Goal: Task Accomplishment & Management: Use online tool/utility

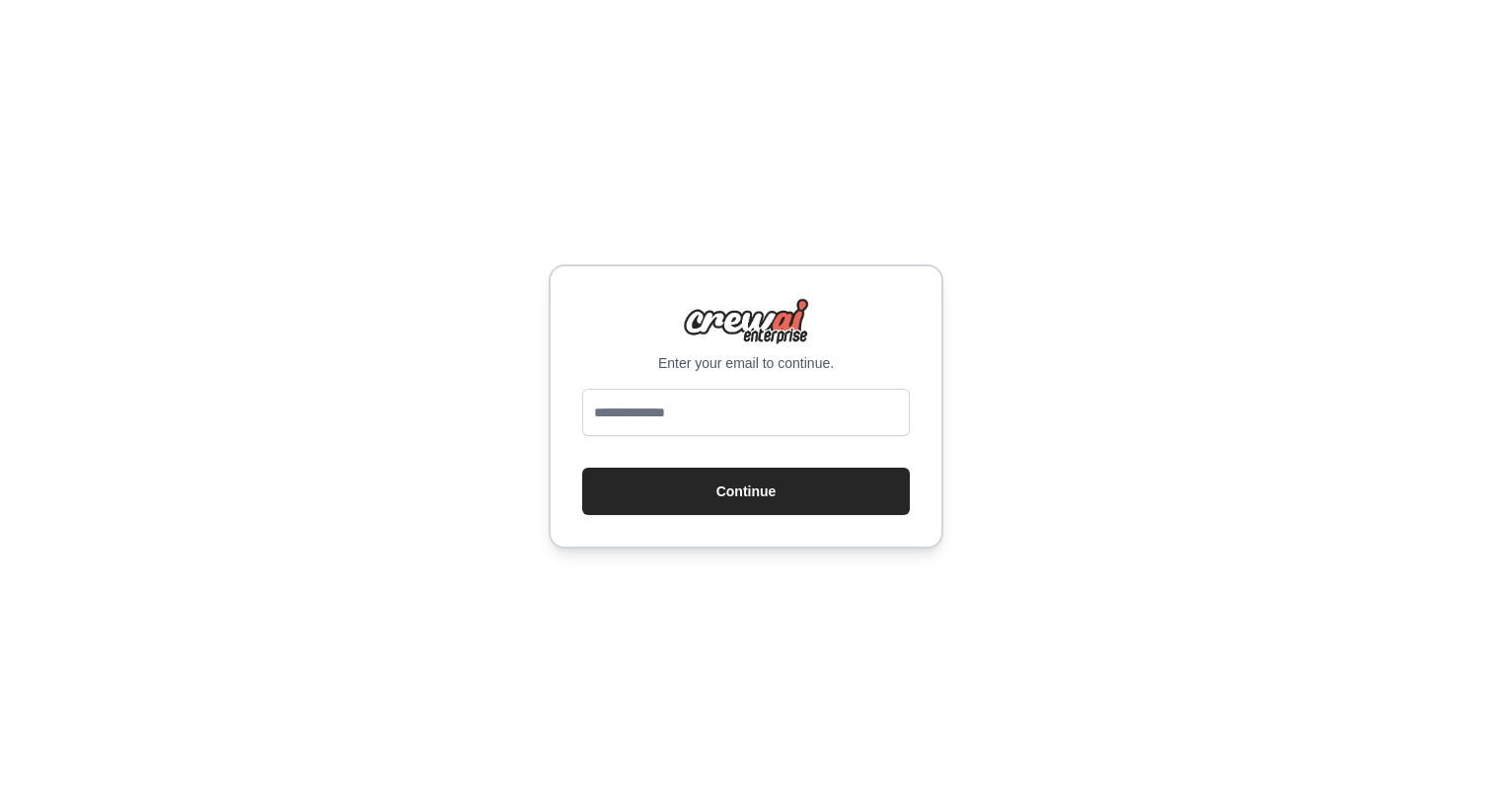
click at [734, 428] on input "email" at bounding box center [746, 412] width 328 height 48
click at [699, 411] on input "email" at bounding box center [746, 412] width 328 height 48
type input "**********"
click at [753, 495] on button "Continue" at bounding box center [746, 492] width 328 height 48
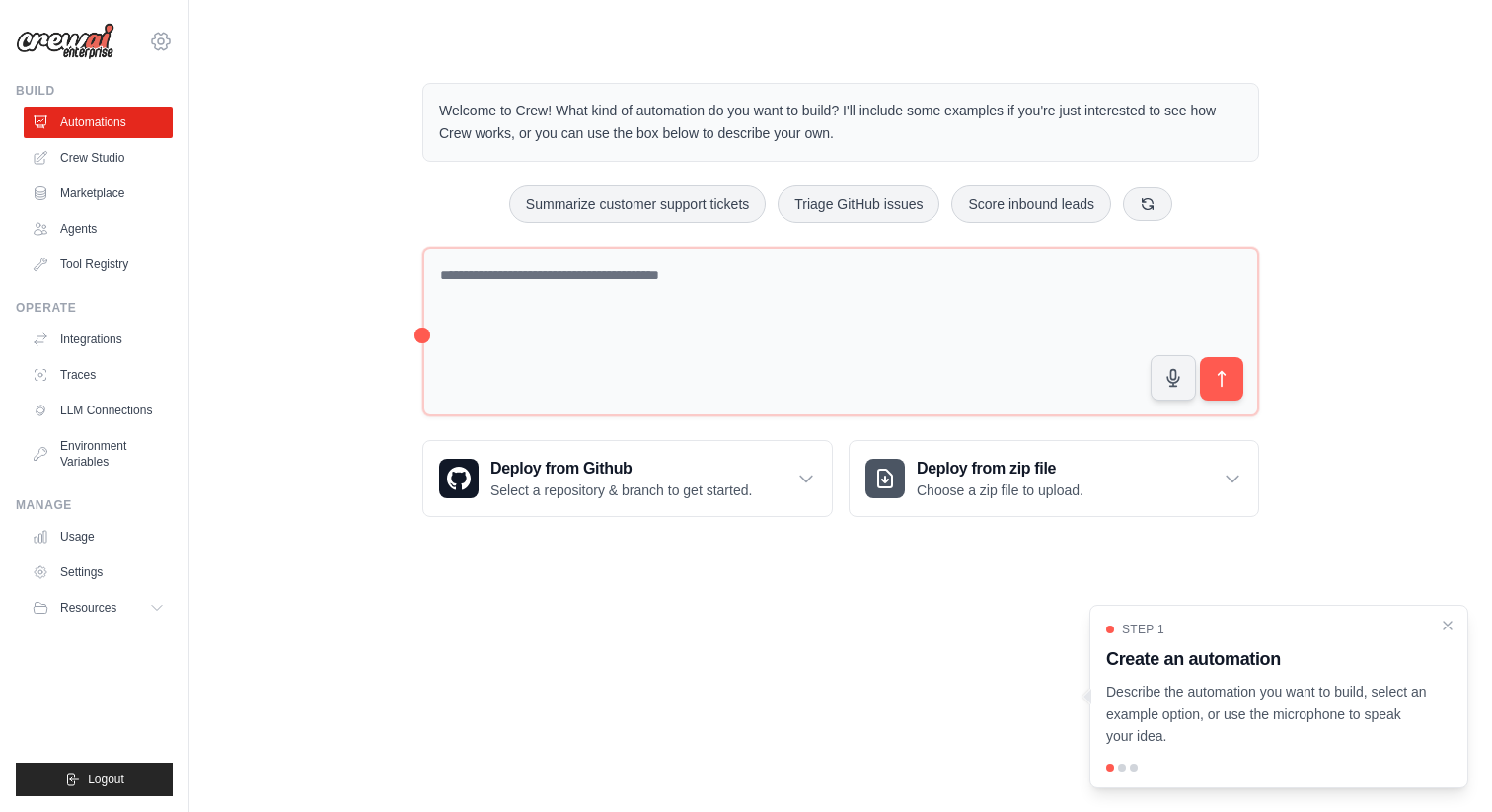
click at [171, 48] on icon at bounding box center [161, 42] width 24 height 24
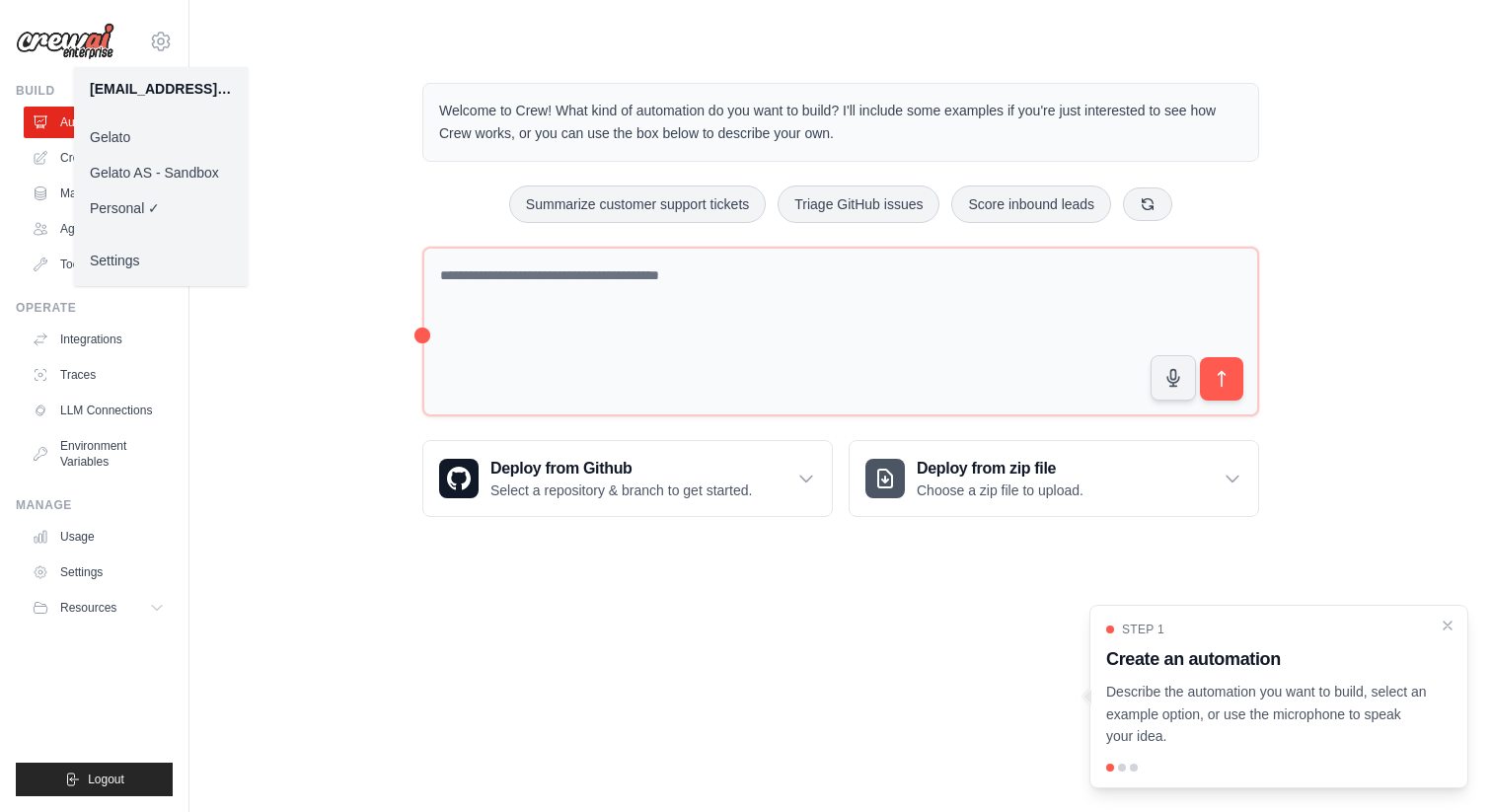
click at [159, 144] on link "Gelato" at bounding box center [160, 137] width 174 height 36
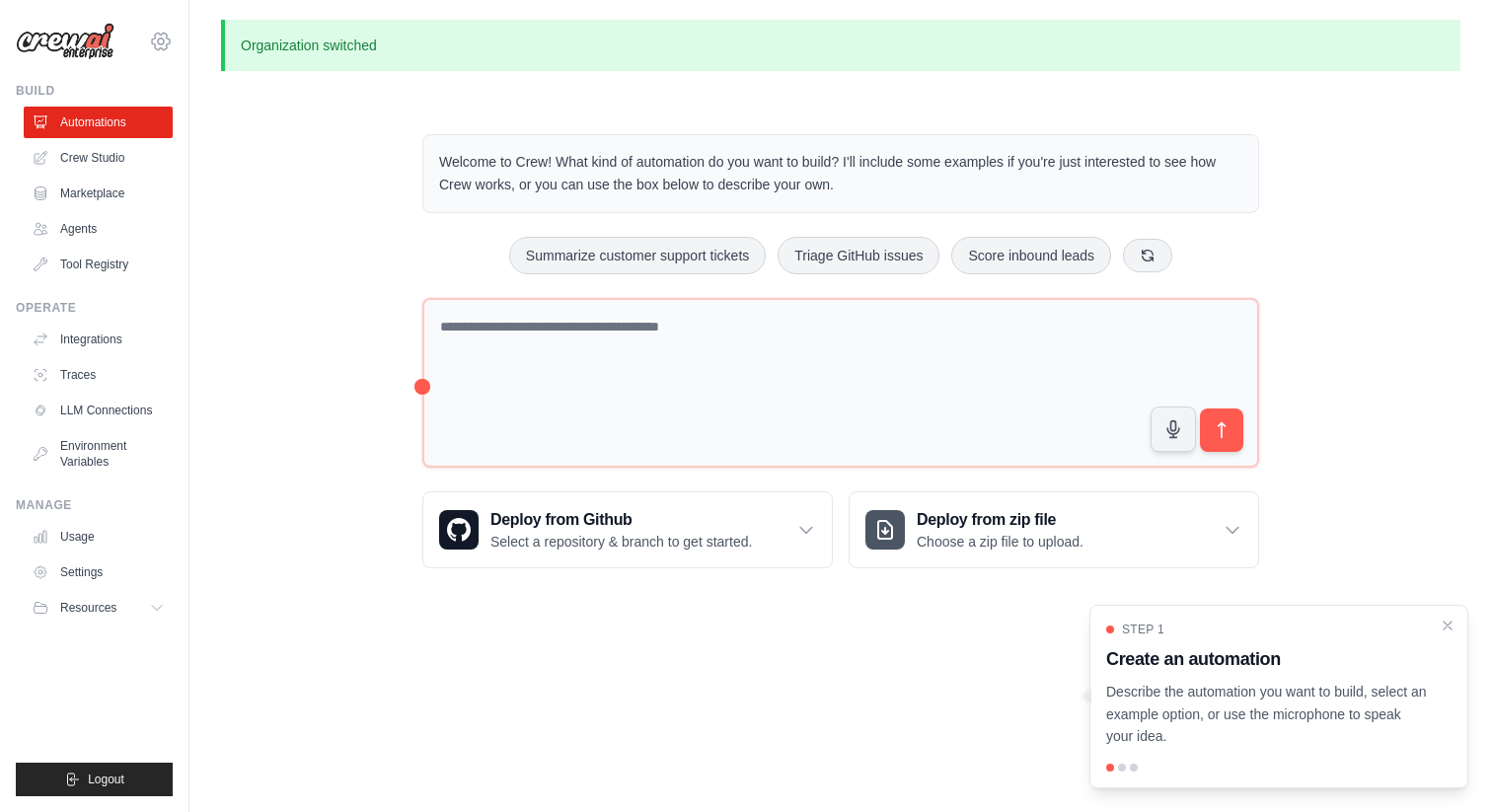
click at [156, 40] on icon at bounding box center [161, 42] width 24 height 24
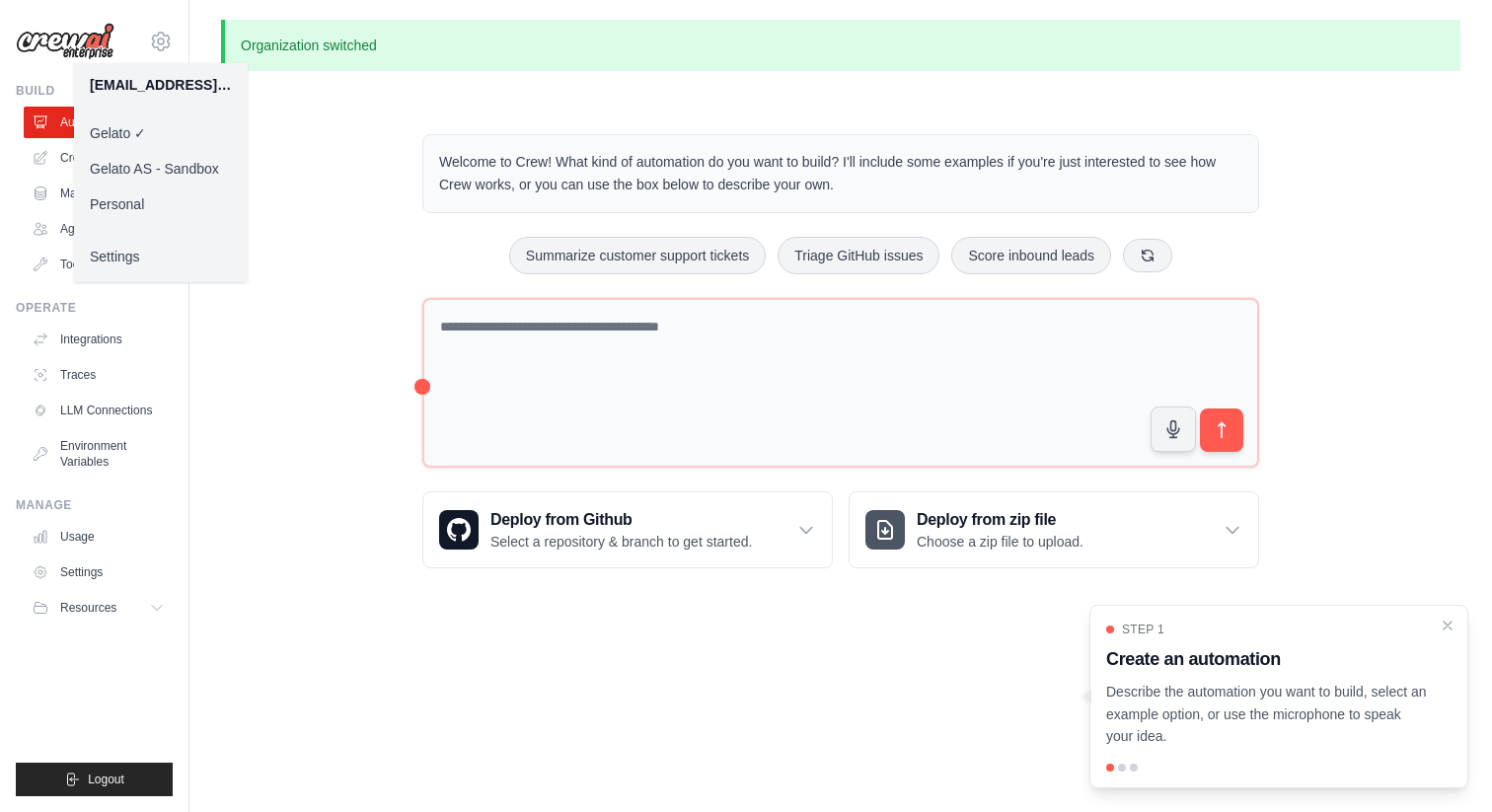
click at [160, 124] on link "Gelato ✓" at bounding box center [160, 133] width 174 height 36
click at [338, 131] on div "Welcome to Crew! What kind of automation do you want to build? I'll include som…" at bounding box center [840, 351] width 1240 height 497
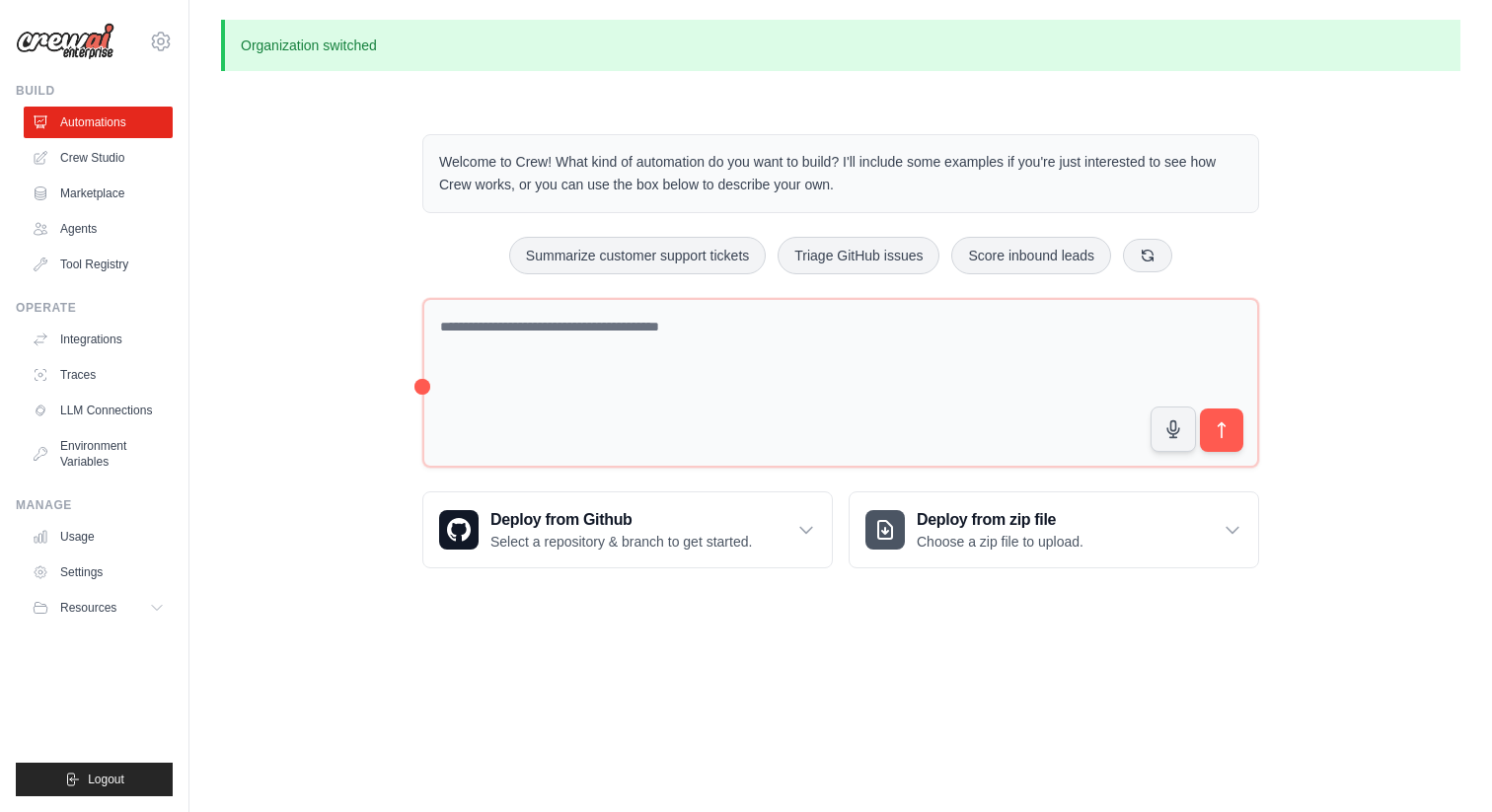
click at [109, 121] on link "Automations" at bounding box center [98, 122] width 149 height 32
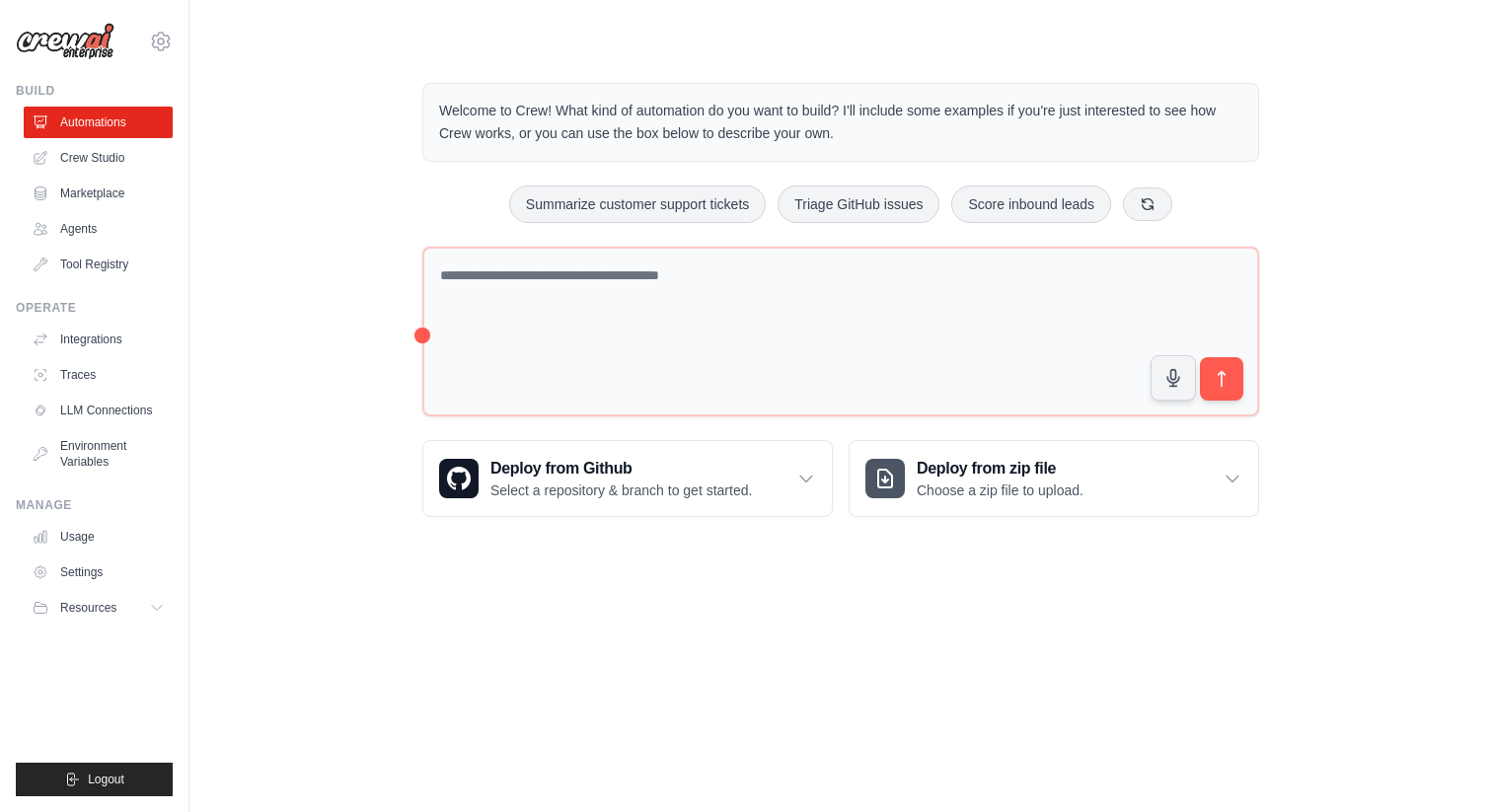
click at [147, 54] on div "[EMAIL_ADDRESS][DOMAIN_NAME] Gelato ✓ Gelato AS - Sandbox Personal Settings" at bounding box center [94, 32] width 157 height 64
click at [163, 54] on div "atif.riaz@gelato.com Gelato ✓ Gelato AS - Sandbox Personal Settings" at bounding box center [94, 32] width 157 height 64
click at [163, 46] on icon at bounding box center [161, 42] width 24 height 24
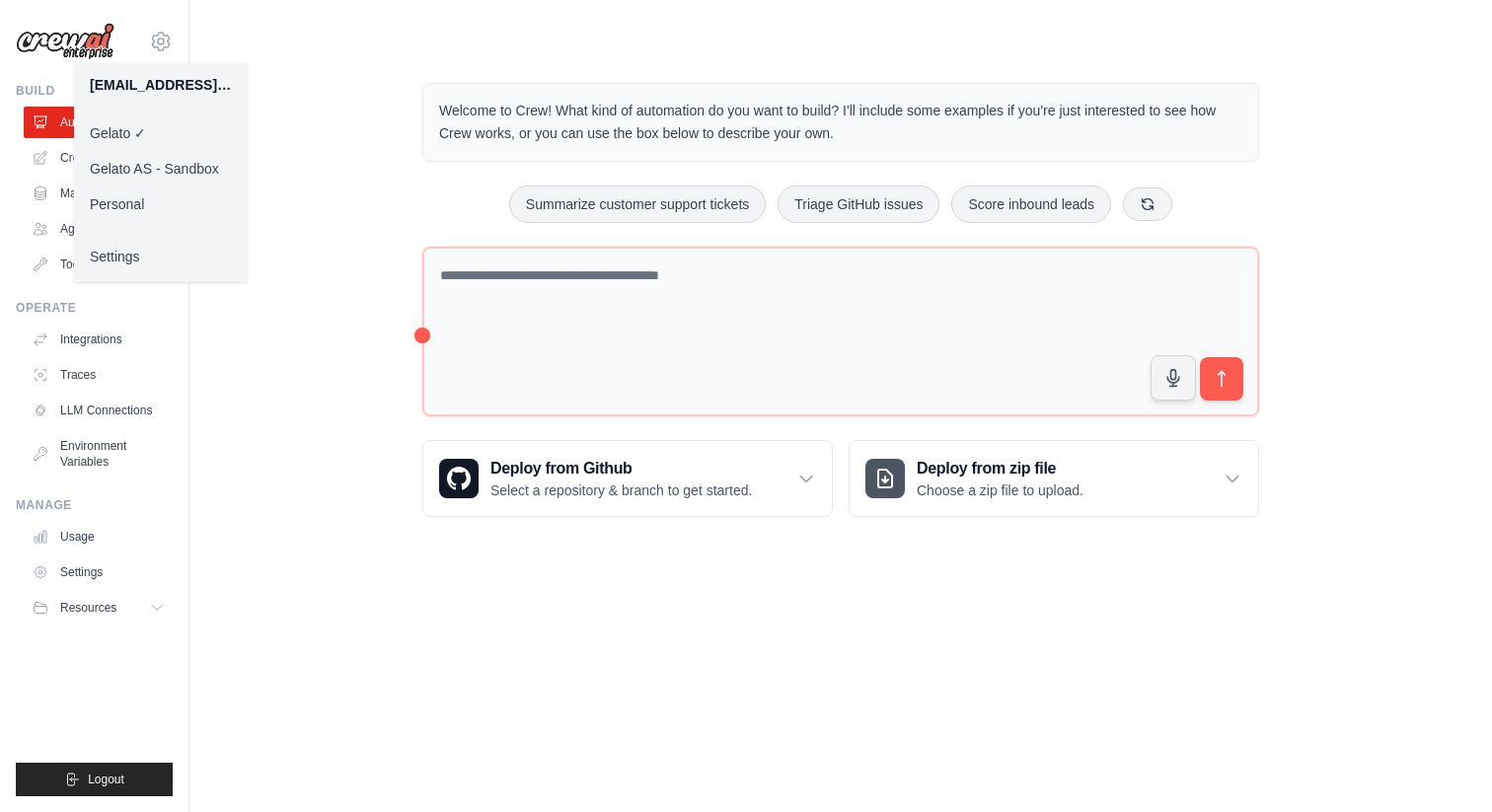
click at [309, 55] on div "Welcome to Crew! What kind of automation do you want to build? I'll include som…" at bounding box center [840, 300] width 1240 height 497
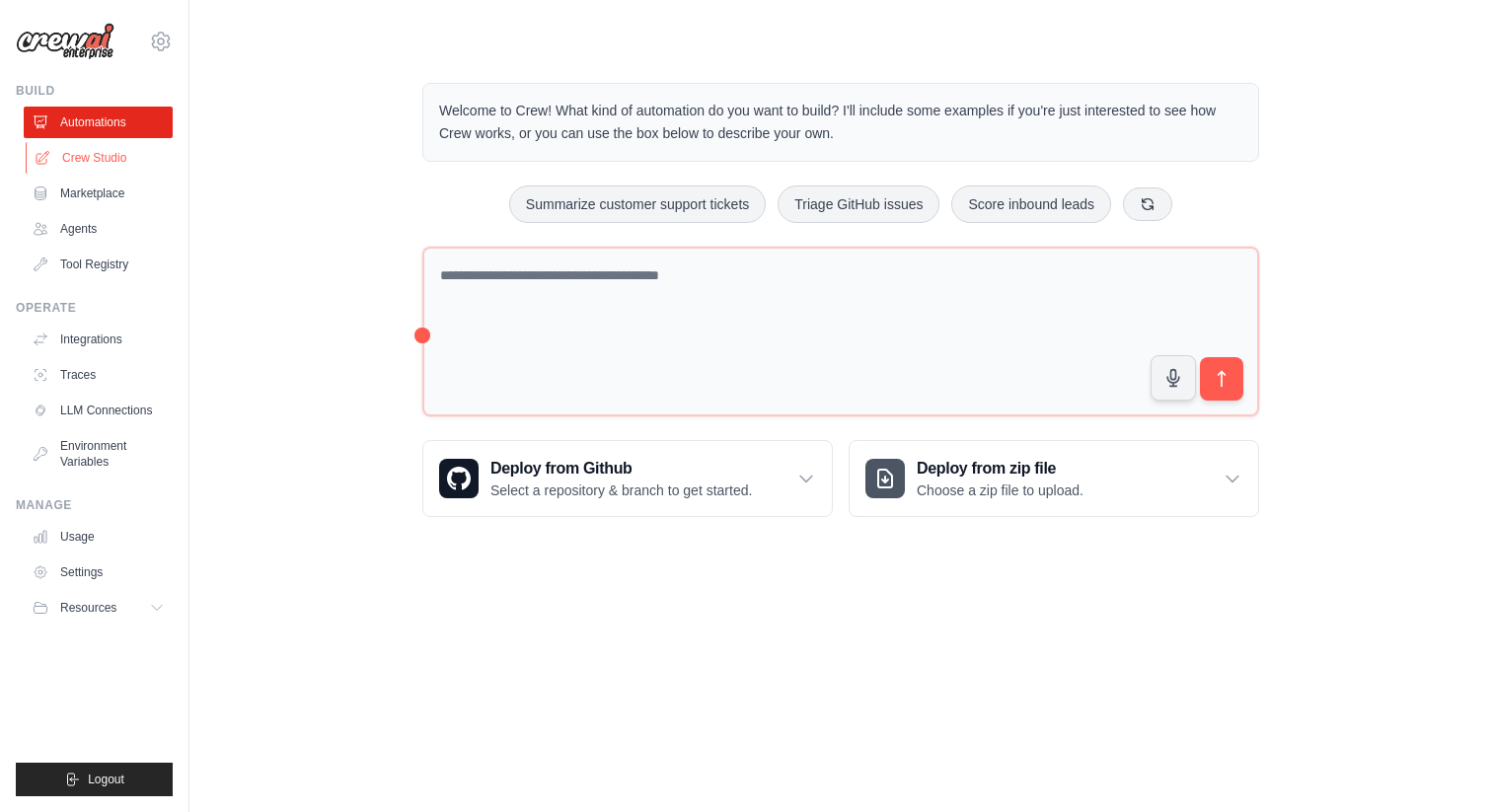
click at [109, 160] on link "Crew Studio" at bounding box center [100, 158] width 149 height 32
click at [137, 229] on link "Agents" at bounding box center [100, 229] width 149 height 32
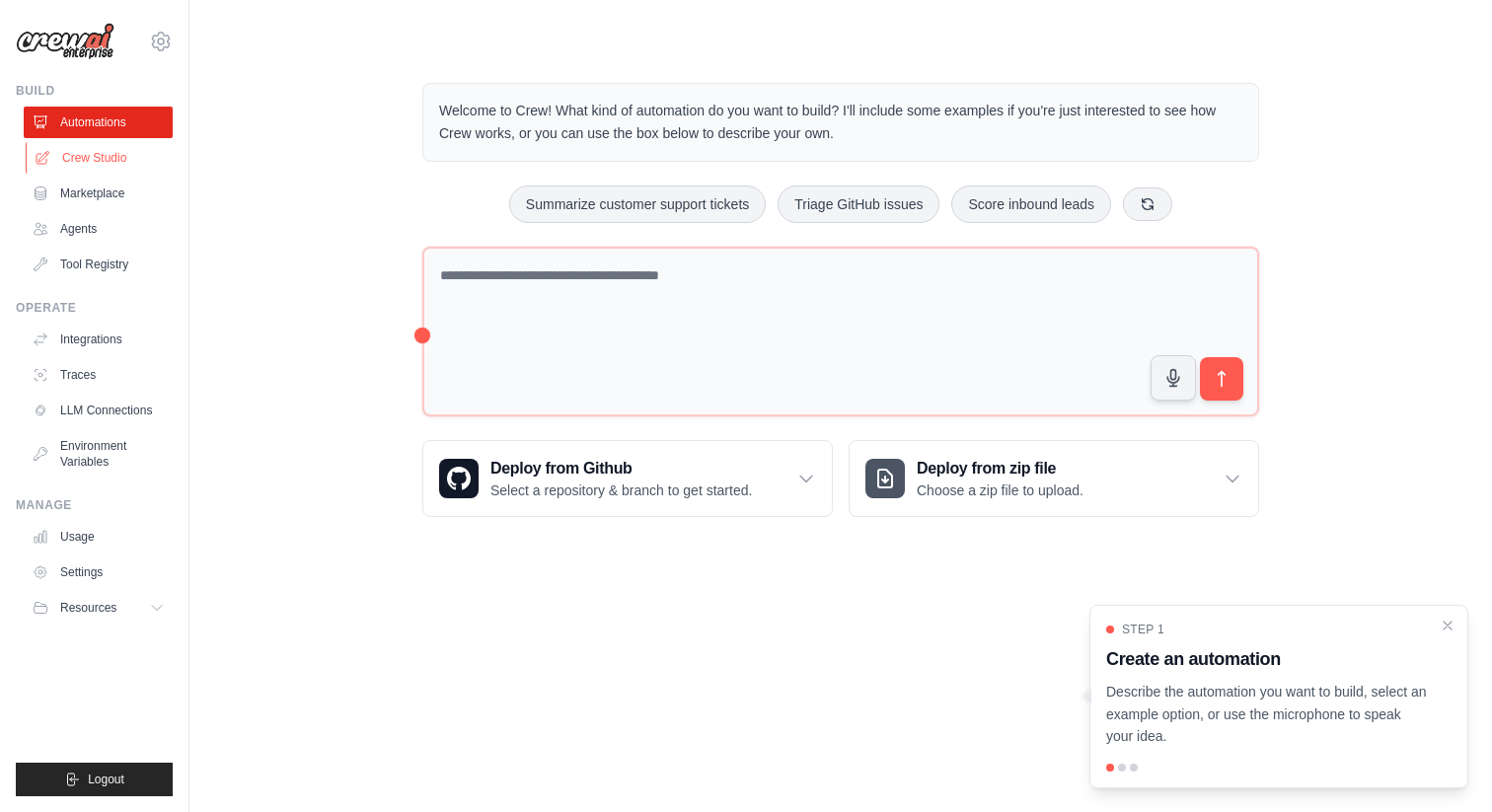
click at [106, 151] on link "Crew Studio" at bounding box center [100, 158] width 149 height 32
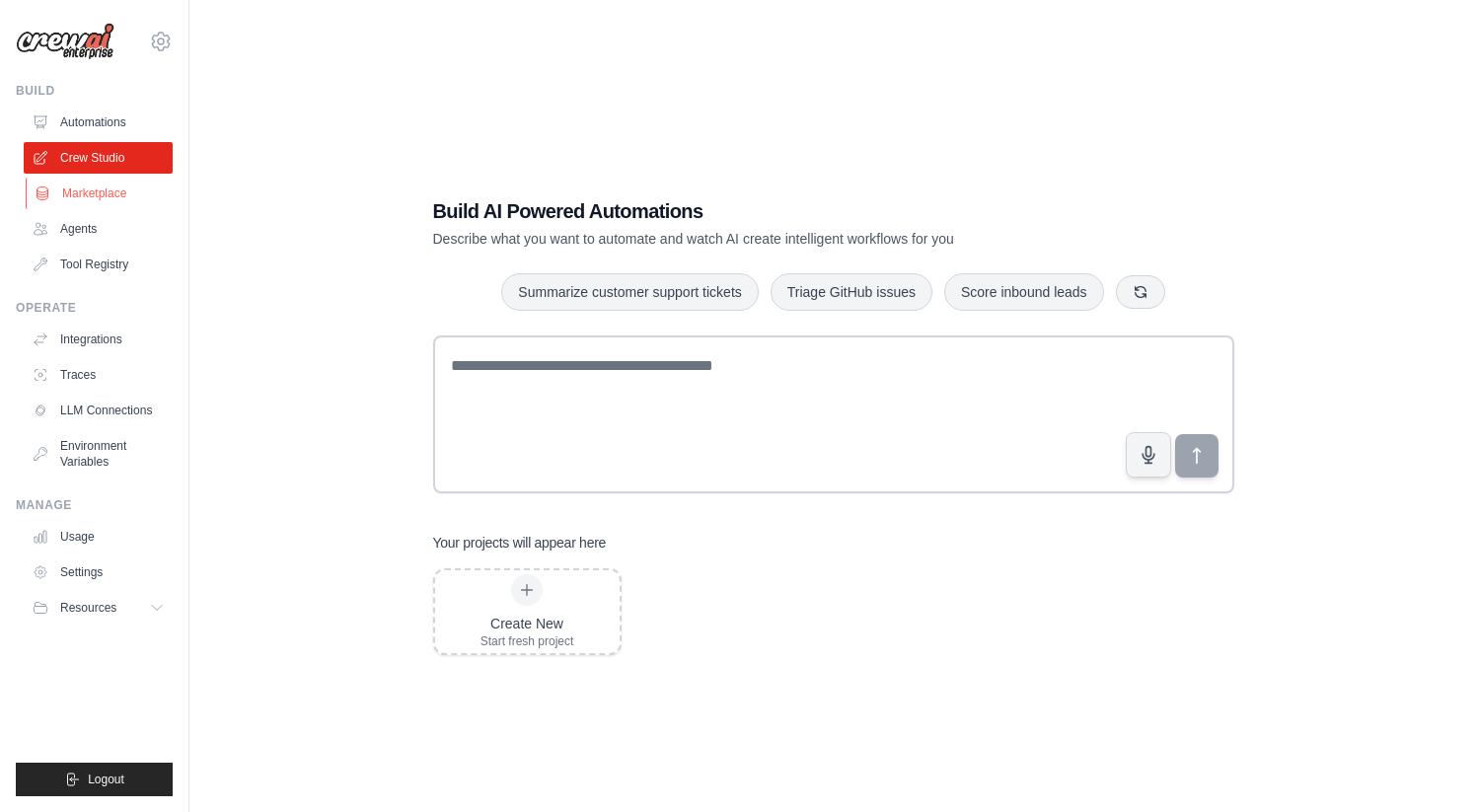
drag, startPoint x: 0, startPoint y: 0, endPoint x: 126, endPoint y: 206, distance: 241.5
click at [126, 206] on link "Marketplace" at bounding box center [100, 194] width 149 height 32
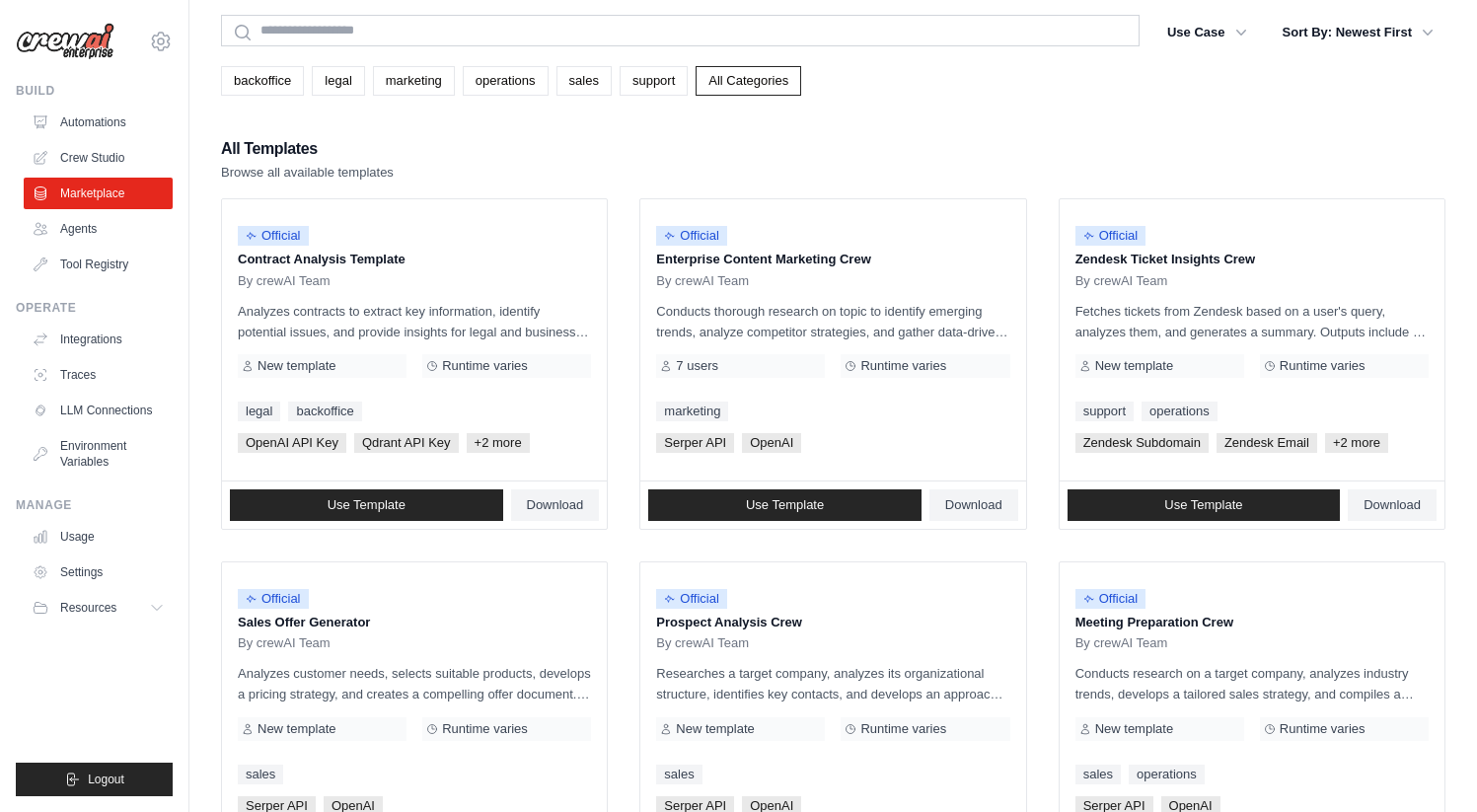
scroll to position [73, 0]
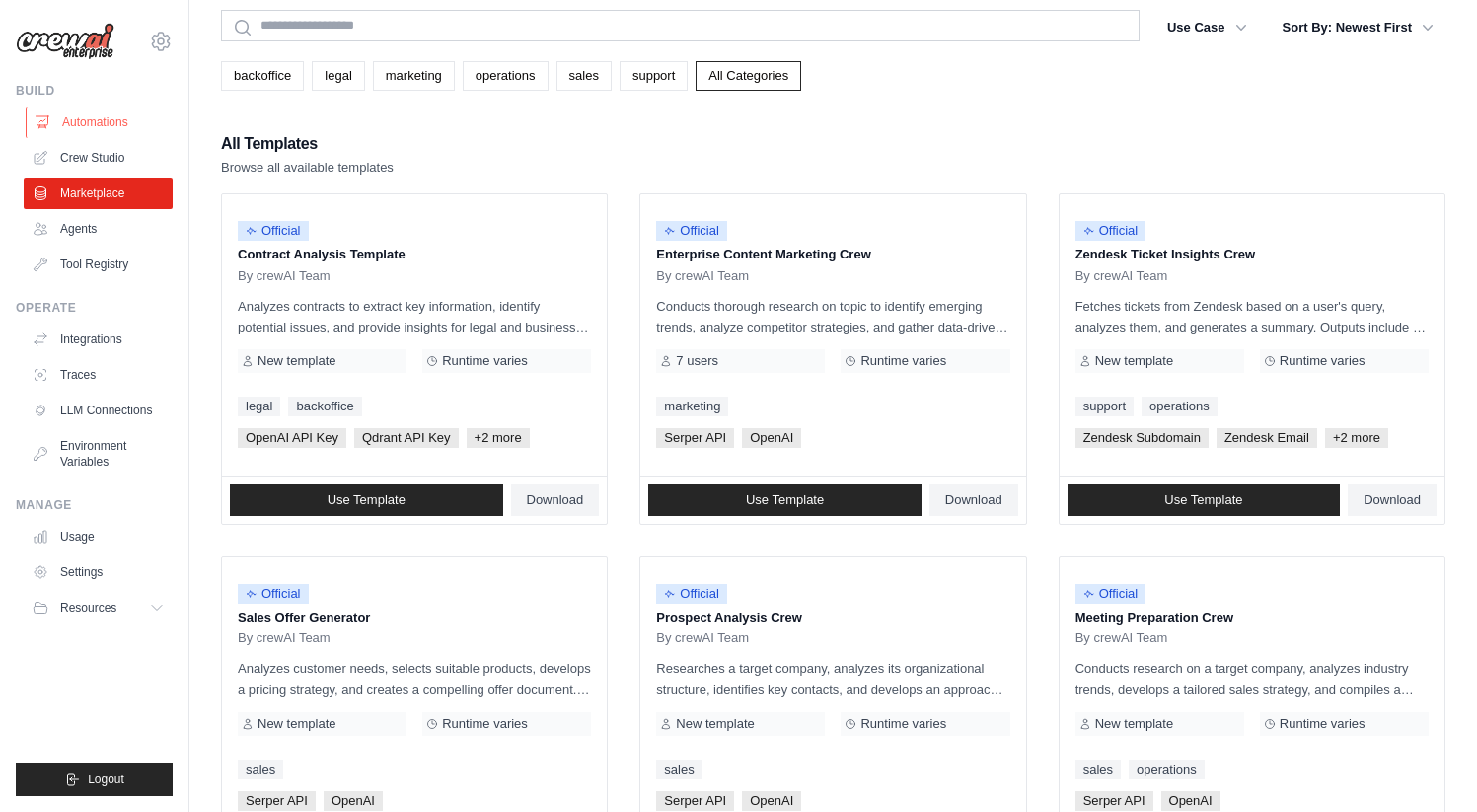
click at [102, 117] on link "Automations" at bounding box center [100, 122] width 149 height 32
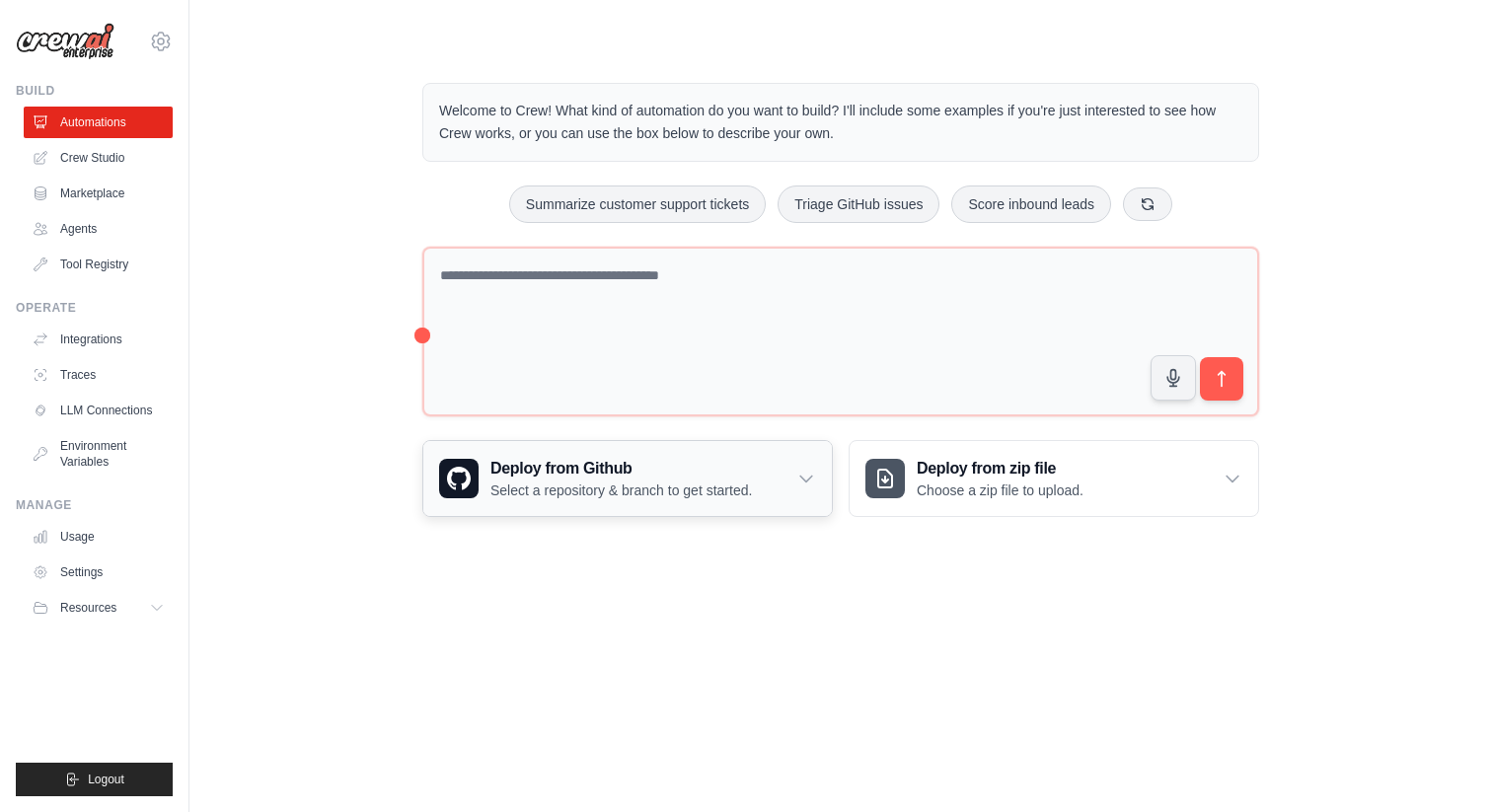
click at [690, 492] on p "Select a repository & branch to get started." at bounding box center [620, 490] width 261 height 20
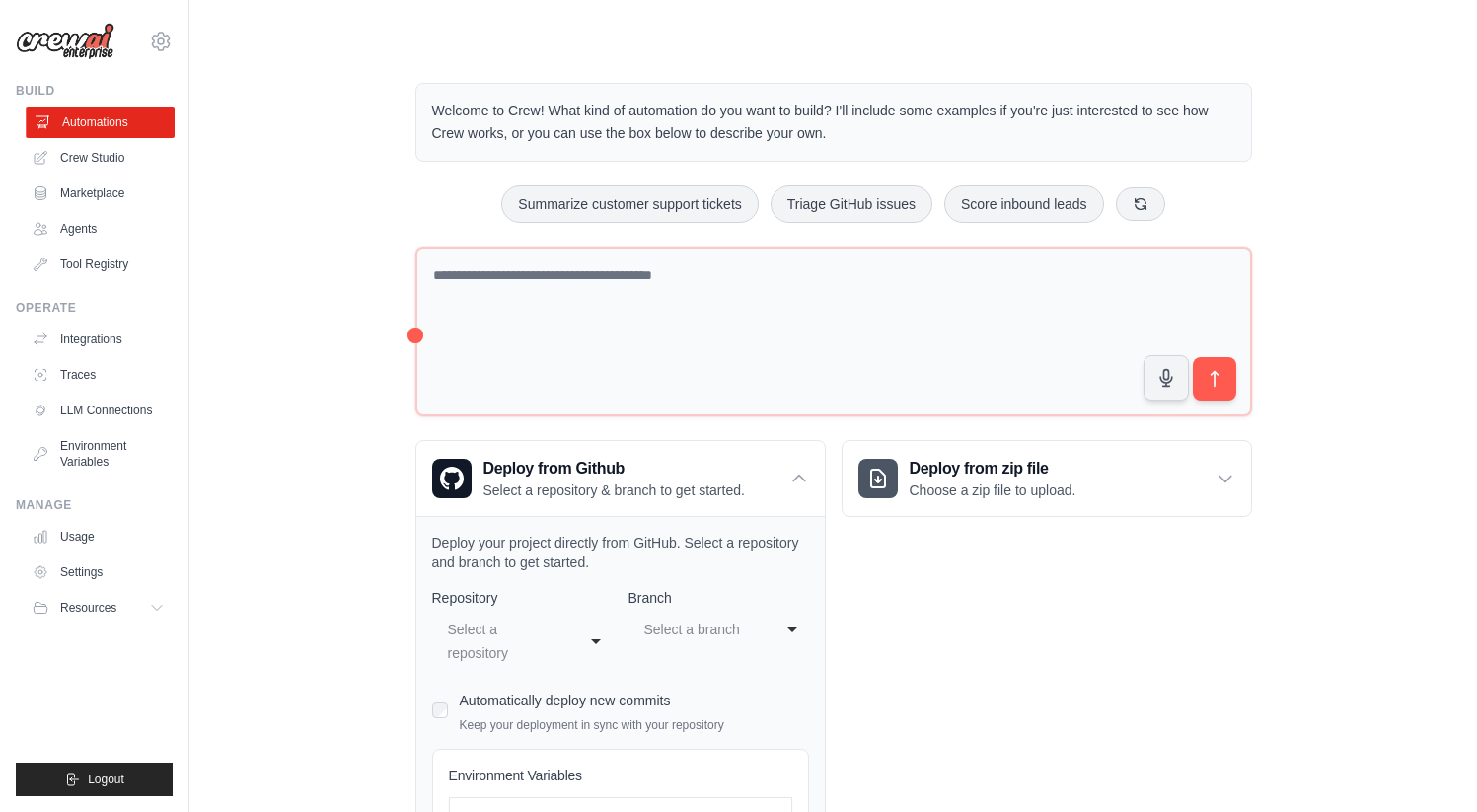
click at [151, 124] on link "Automations" at bounding box center [100, 122] width 149 height 32
click at [138, 55] on div "atif.riaz@gelato.com Gelato ✓ Gelato AS - Sandbox Personal Settings" at bounding box center [94, 32] width 157 height 64
click at [143, 43] on div "atif.riaz@gelato.com Gelato ✓ Gelato AS - Sandbox Personal Settings" at bounding box center [94, 32] width 157 height 64
click at [159, 40] on icon at bounding box center [161, 42] width 24 height 24
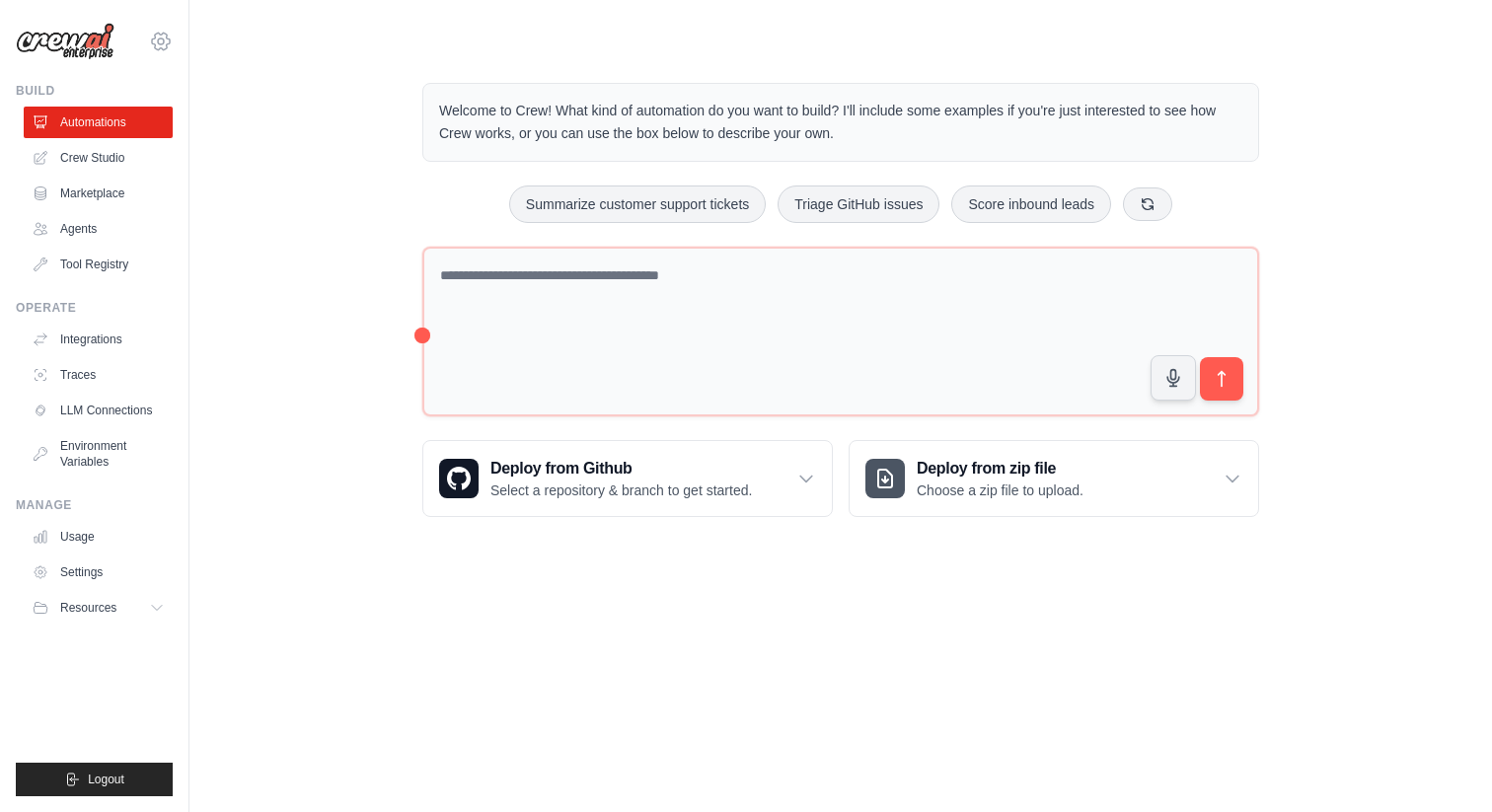
click at [169, 48] on icon at bounding box center [161, 42] width 24 height 24
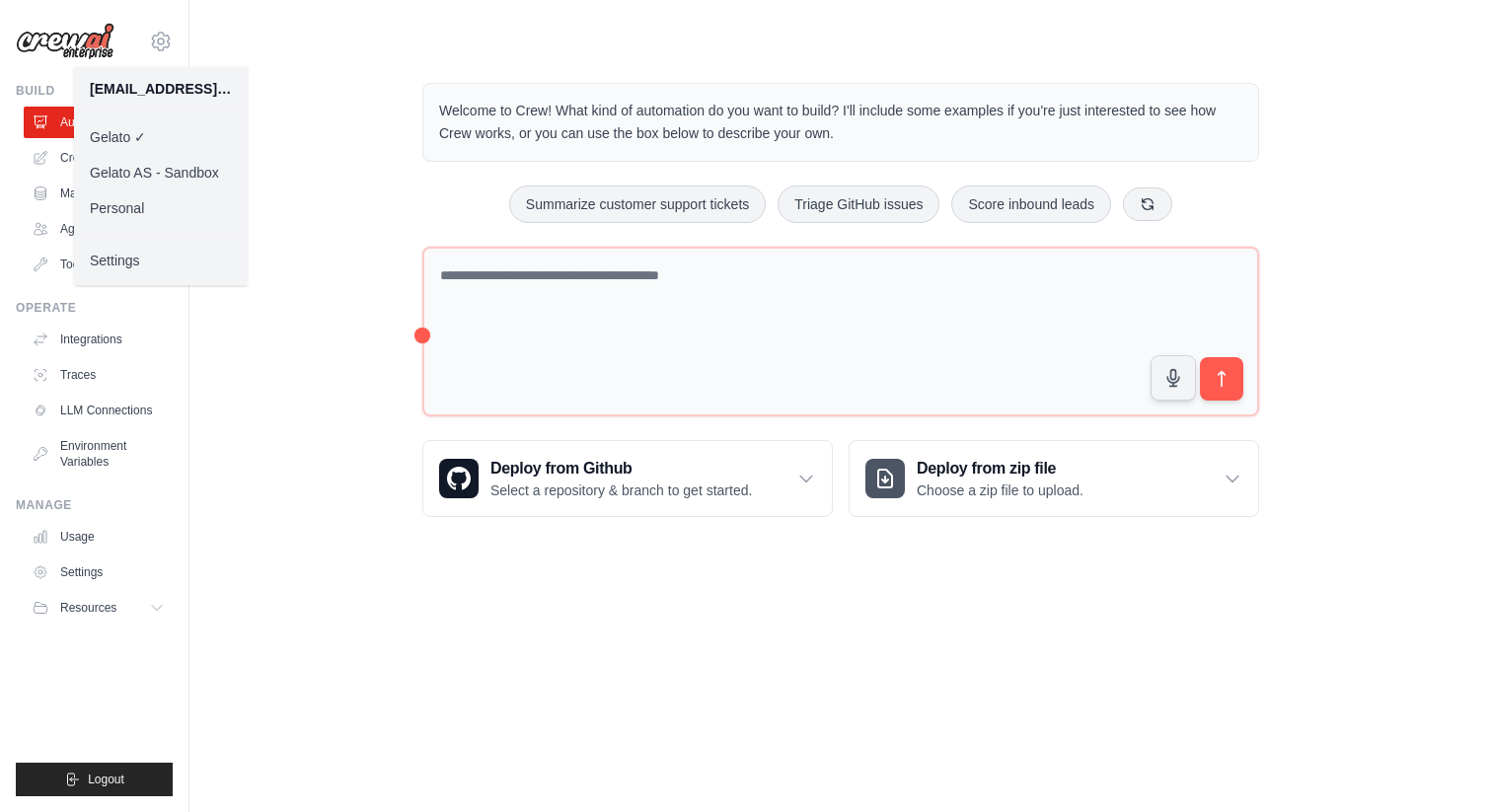
click at [202, 152] on link "Gelato ✓" at bounding box center [160, 137] width 174 height 36
click at [205, 168] on link "Gelato AS - Sandbox" at bounding box center [160, 173] width 174 height 36
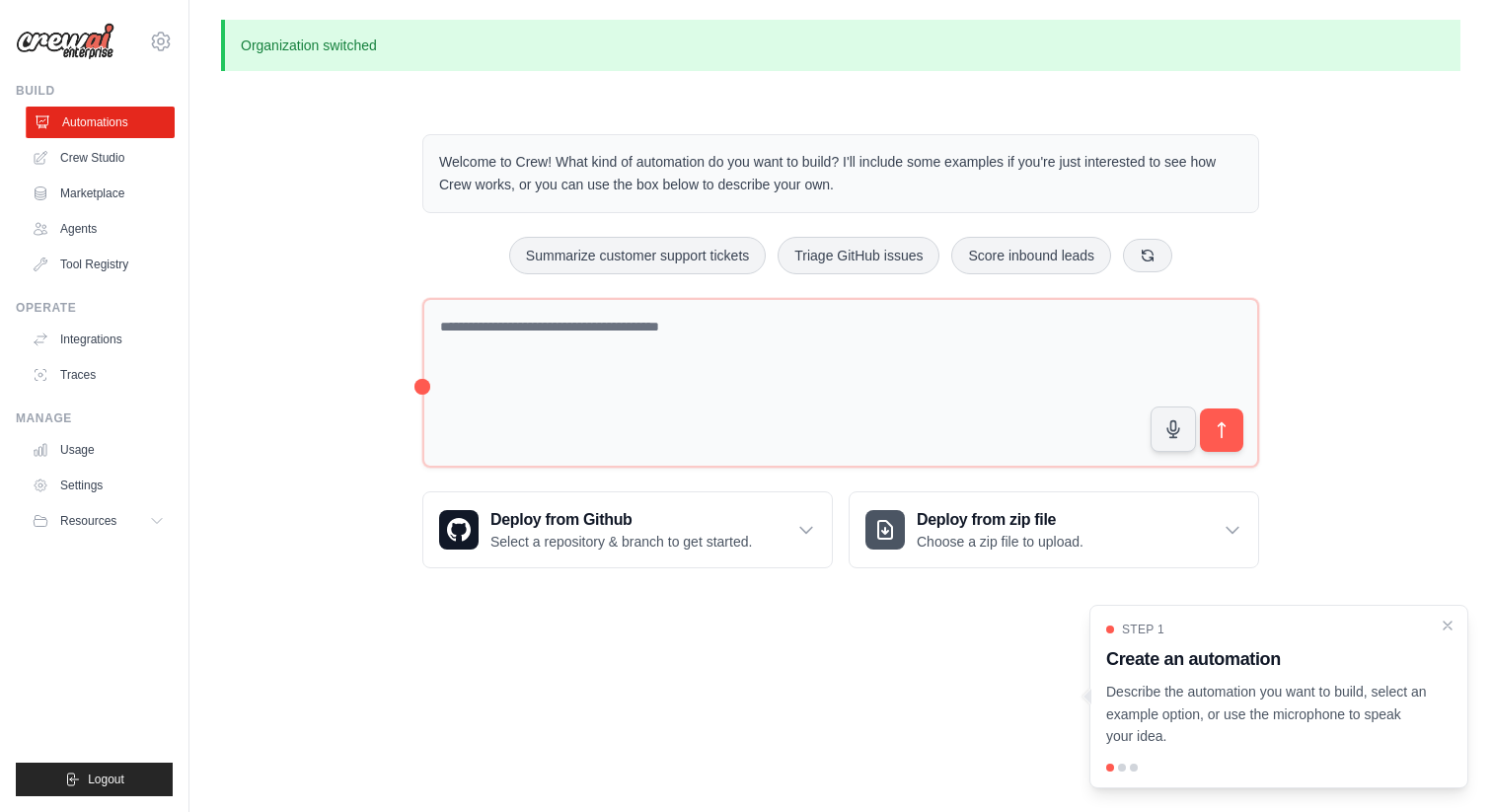
click at [91, 125] on link "Automations" at bounding box center [100, 122] width 149 height 32
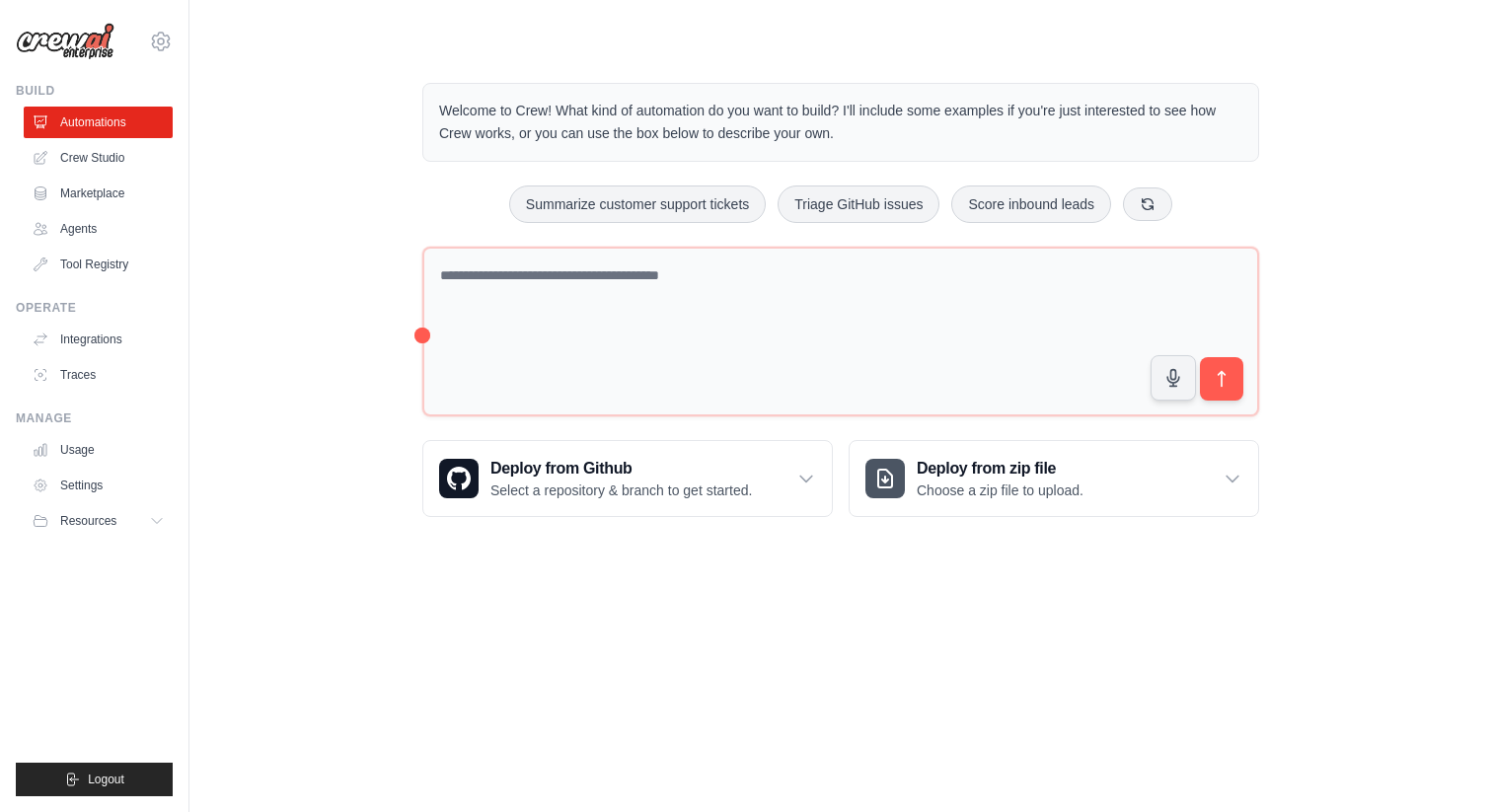
click at [144, 53] on div "atif.riaz@gelato.com Gelato Gelato AS - Sandbox ✓ Personal Settings" at bounding box center [94, 32] width 157 height 64
click at [166, 39] on icon at bounding box center [161, 42] width 24 height 24
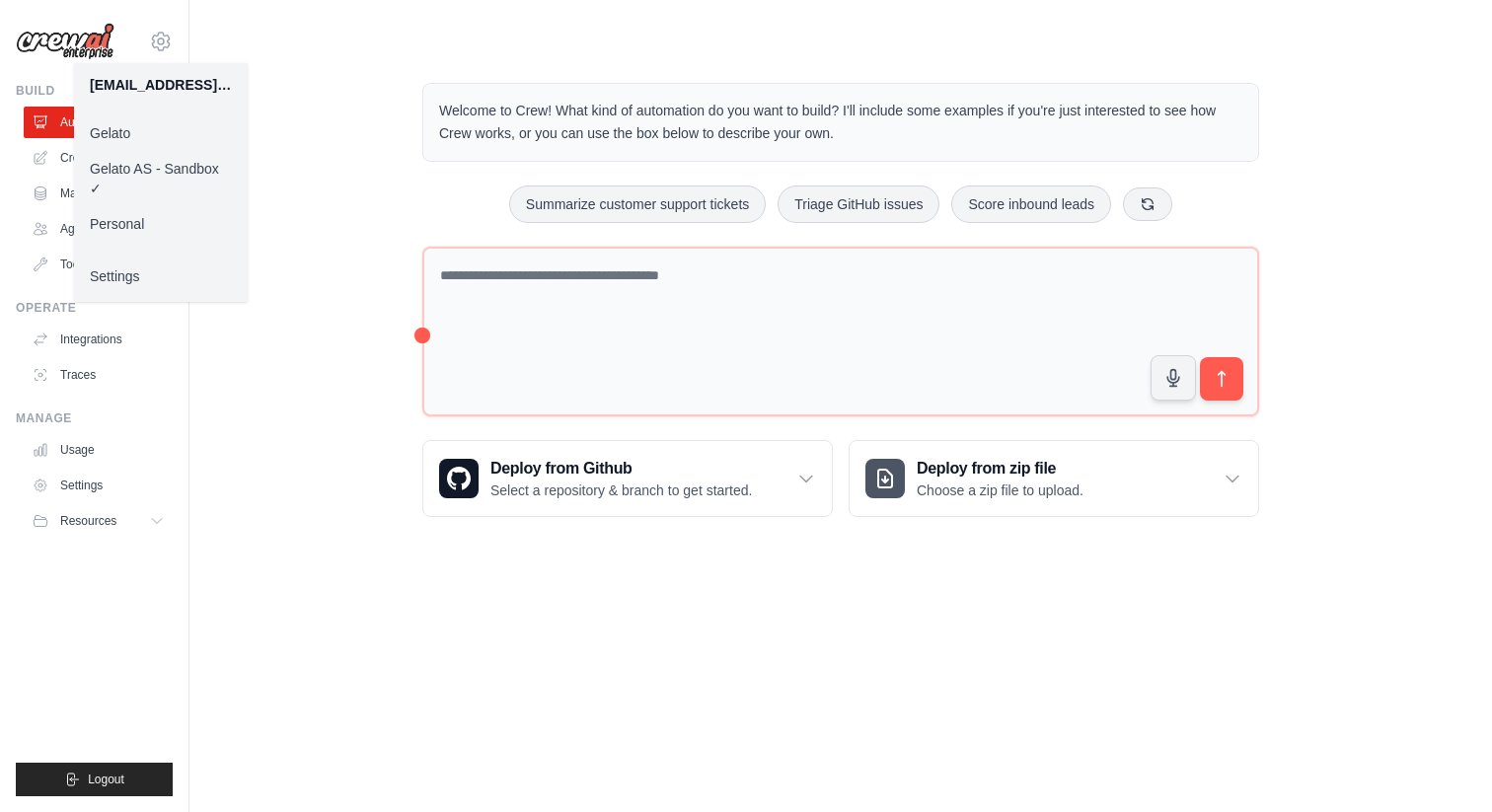
click at [188, 127] on link "Gelato" at bounding box center [160, 133] width 174 height 36
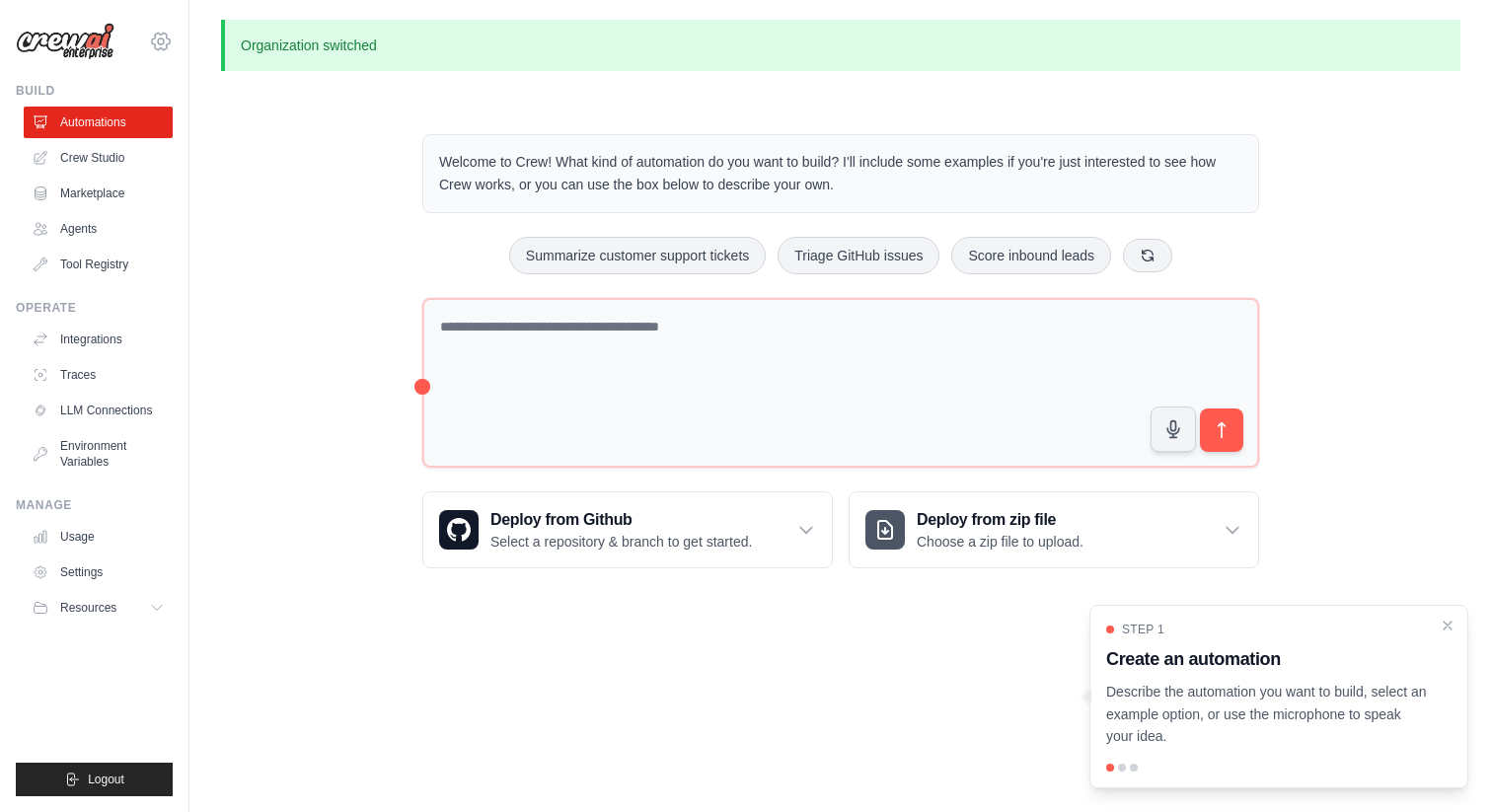
click at [168, 47] on icon at bounding box center [161, 42] width 24 height 24
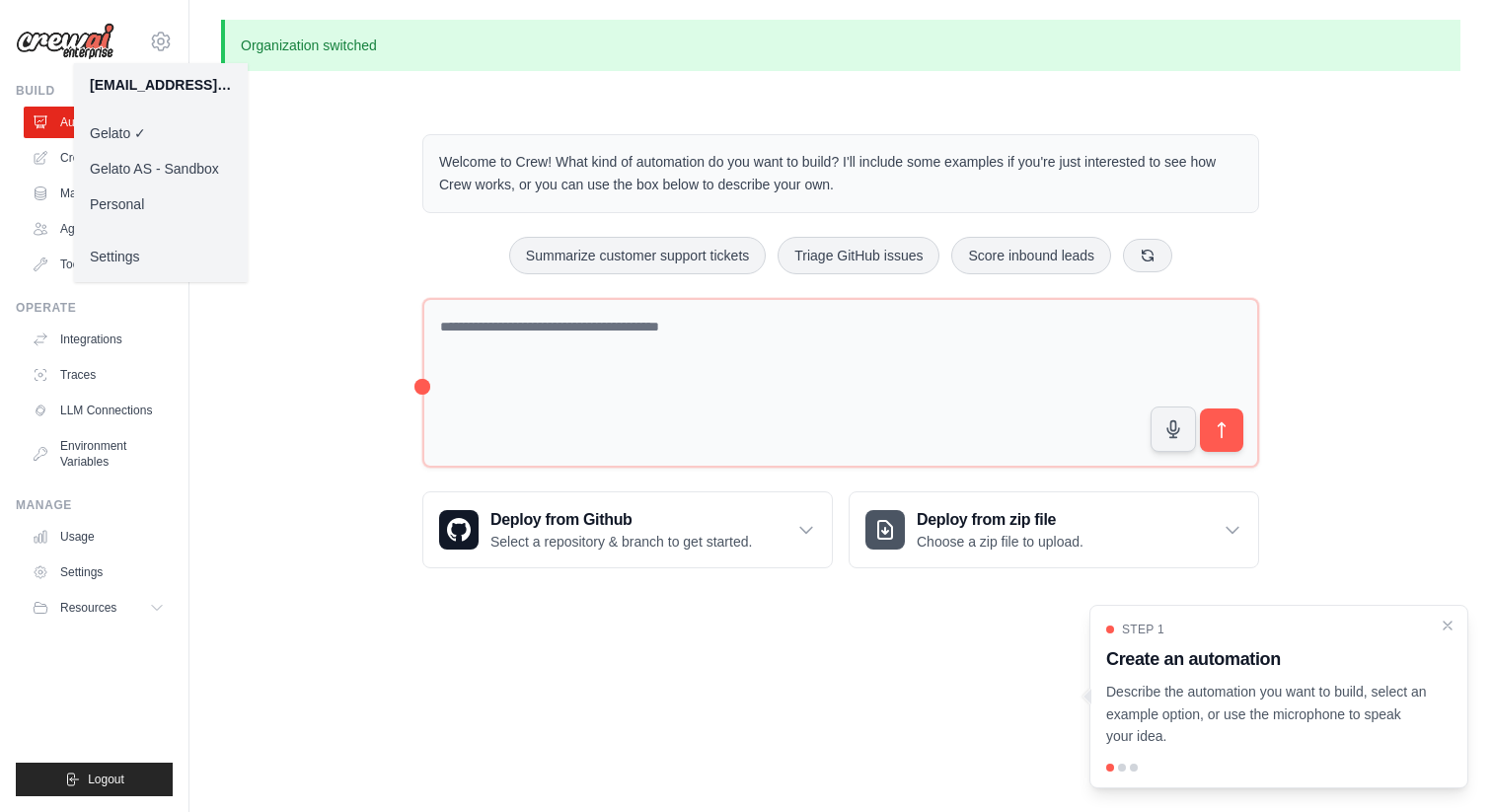
click at [185, 130] on link "Gelato ✓" at bounding box center [160, 133] width 174 height 36
click at [399, 154] on div "Welcome to Crew! What kind of automation do you want to build? I'll include som…" at bounding box center [841, 351] width 885 height 497
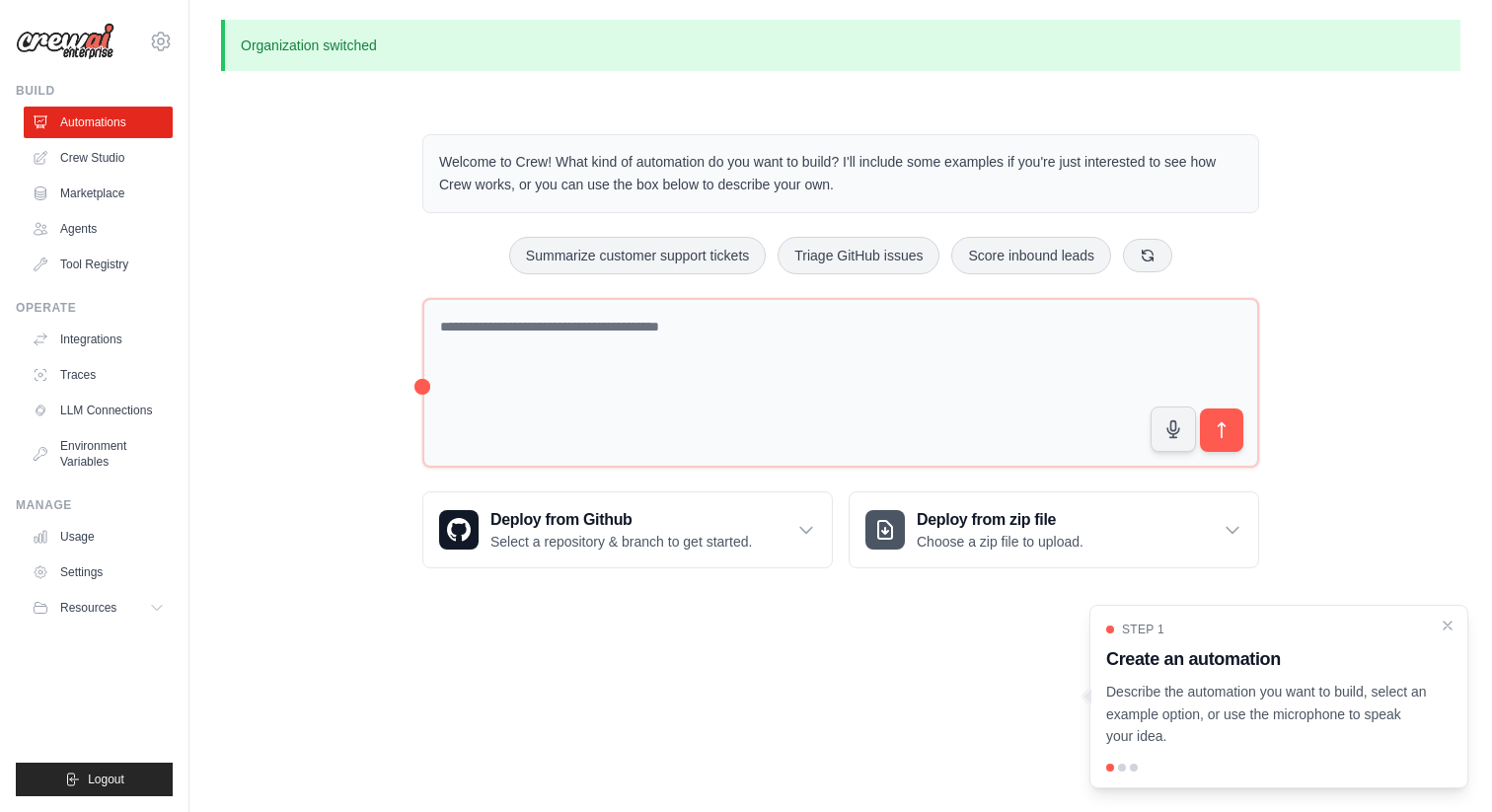
click at [1323, 702] on p "Describe the automation you want to build, select an example option, or use the…" at bounding box center [1267, 715] width 322 height 68
click at [1122, 765] on div at bounding box center [1122, 767] width 8 height 8
click at [1302, 679] on div "Step 1 Create an automation Describe the automation you want to build, select a…" at bounding box center [1278, 684] width 345 height 126
click at [249, 111] on div "Welcome to Crew! What kind of automation do you want to build? I'll include som…" at bounding box center [840, 351] width 1240 height 497
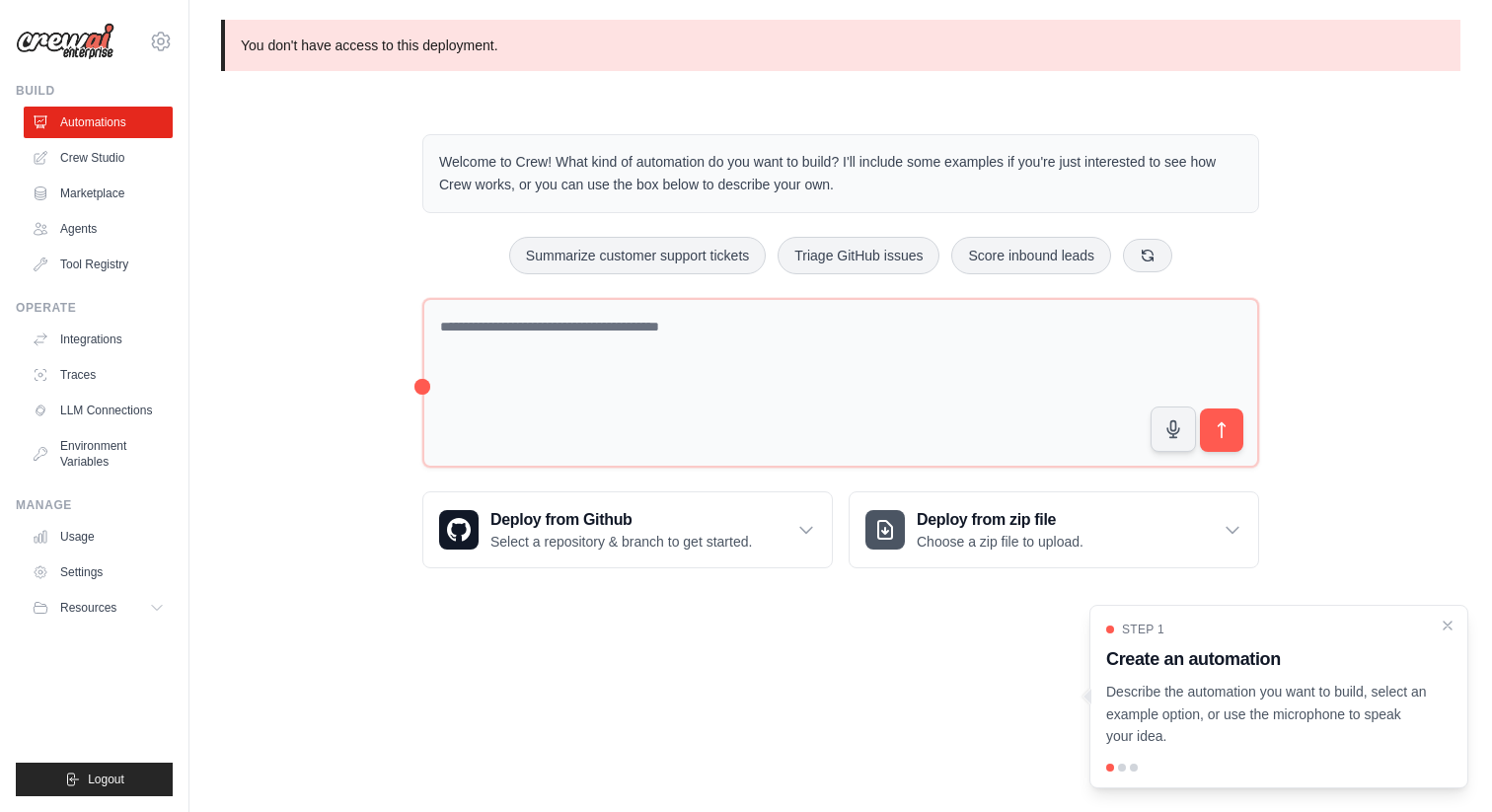
click at [404, 103] on div "Welcome to Crew! What kind of automation do you want to build? I'll include som…" at bounding box center [841, 351] width 885 height 497
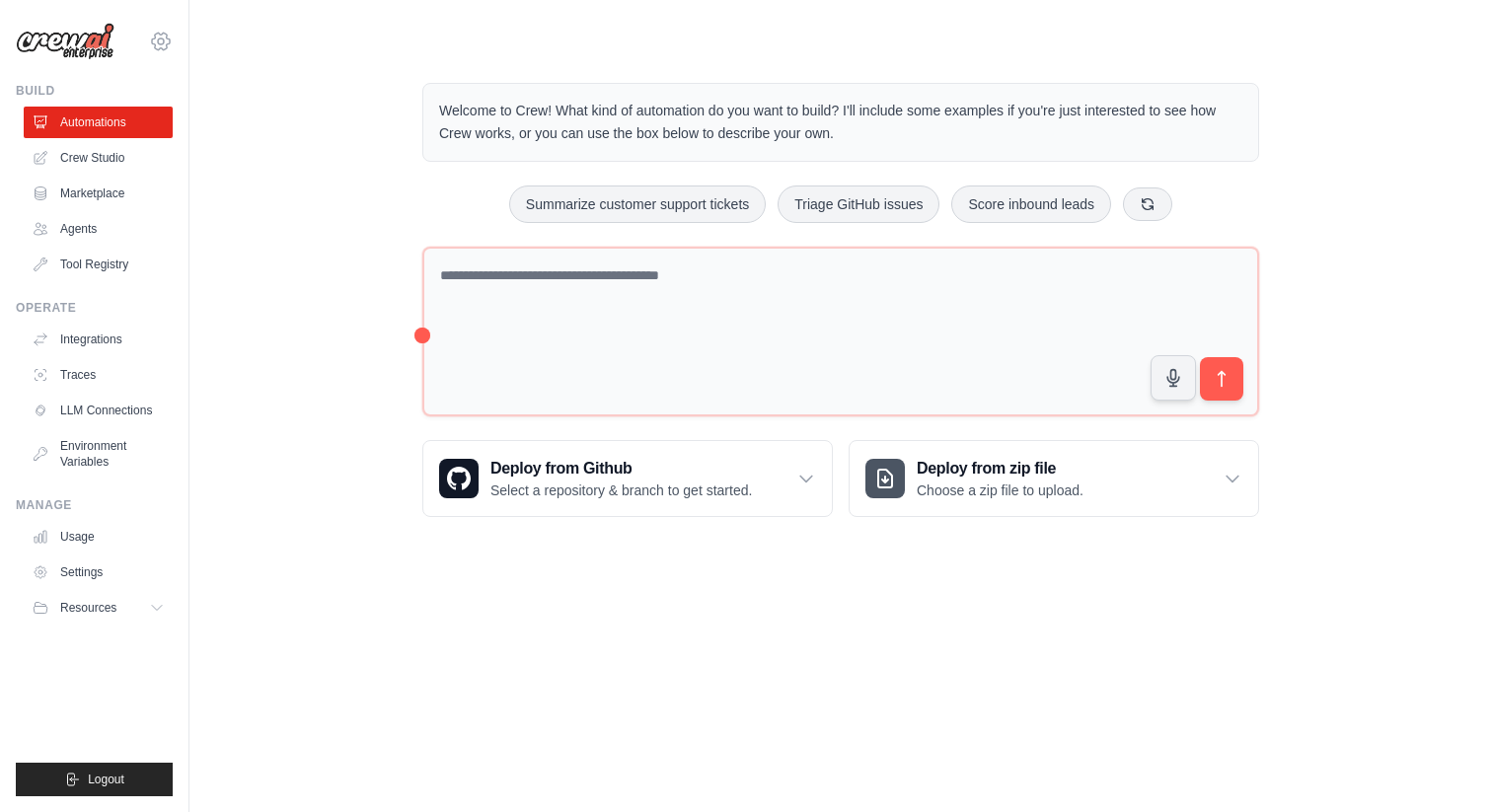
click at [161, 43] on icon at bounding box center [161, 42] width 24 height 24
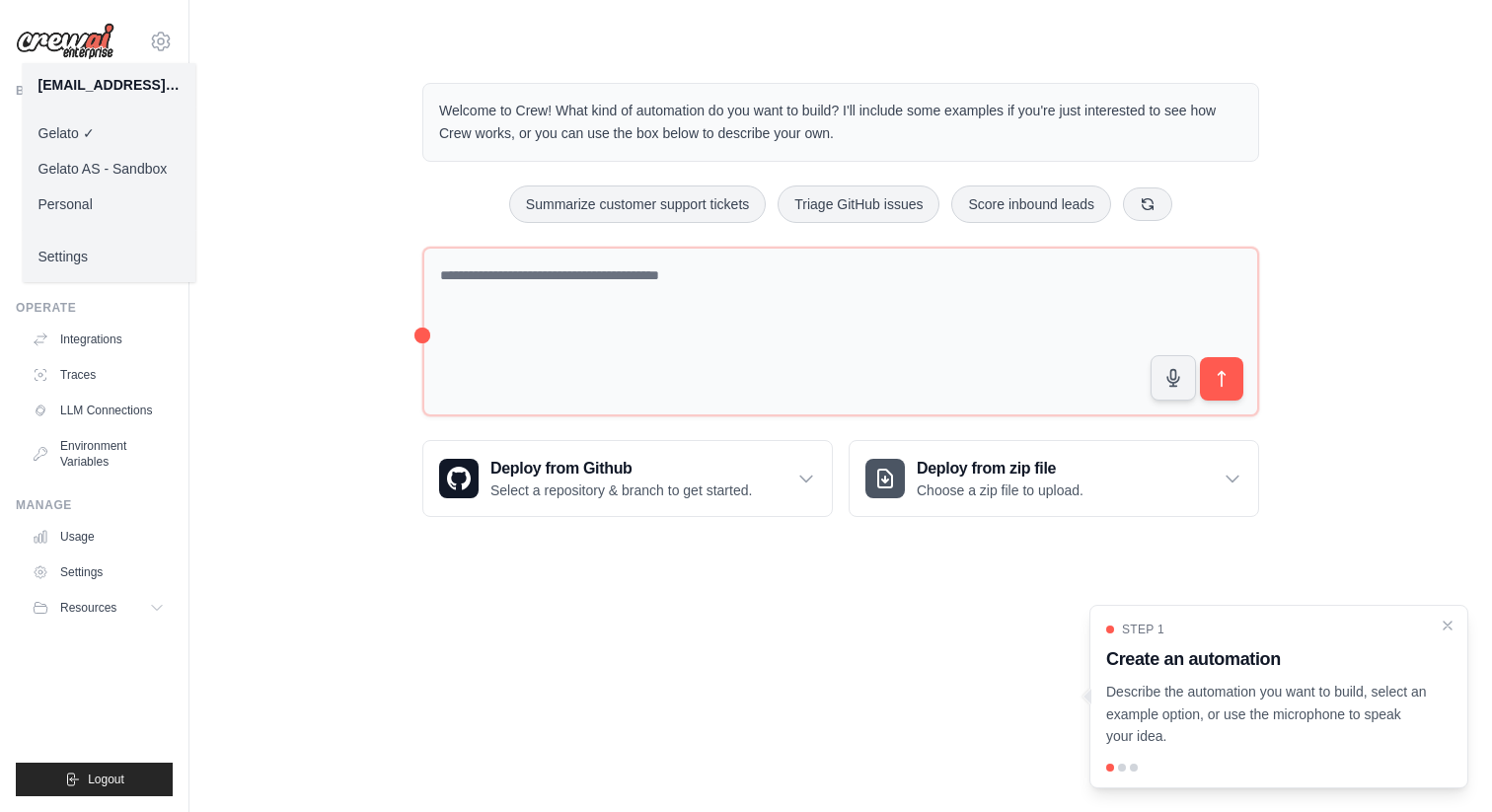
click at [113, 129] on link "Gelato ✓" at bounding box center [109, 133] width 174 height 36
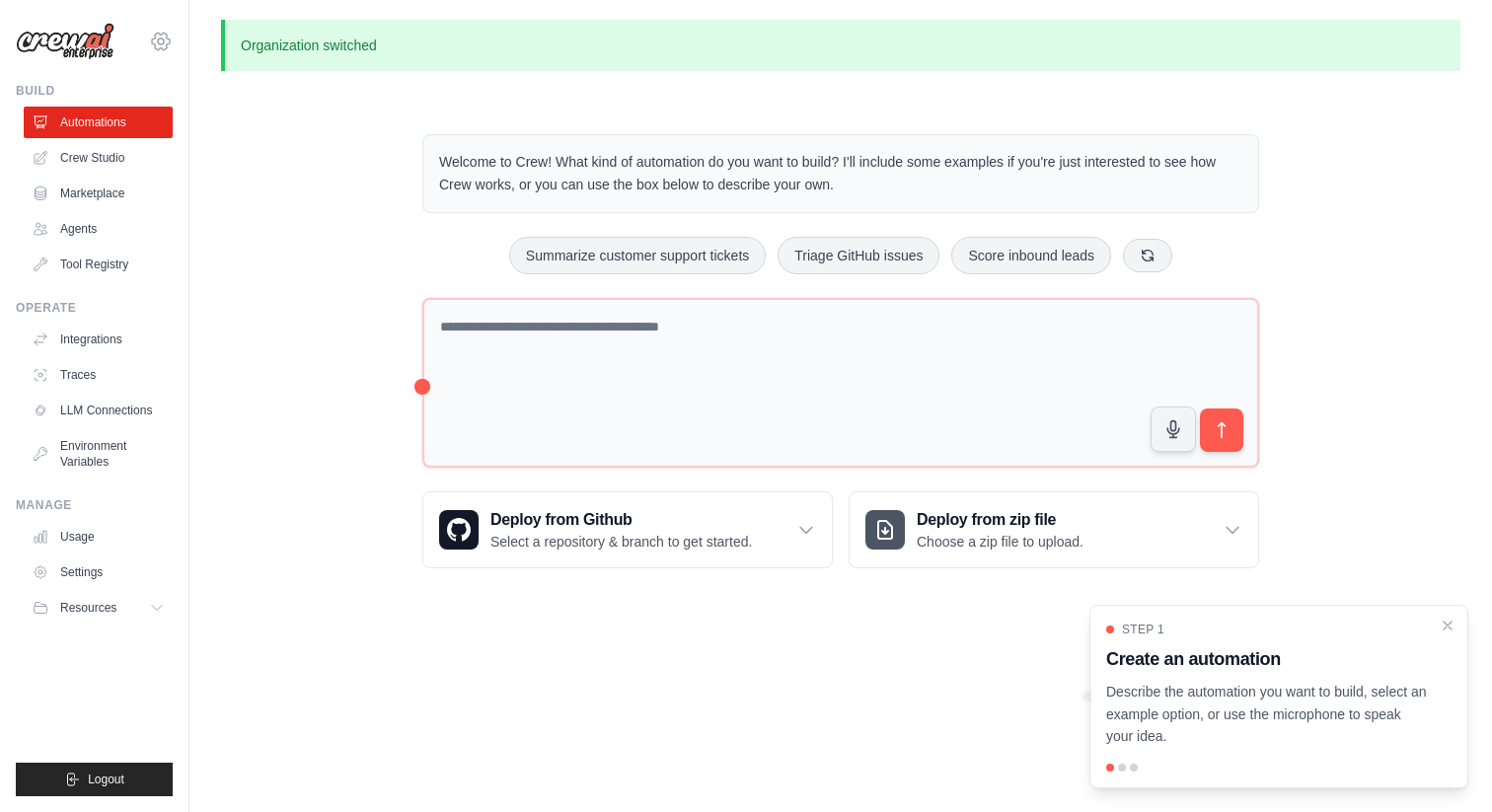
click at [166, 45] on icon at bounding box center [161, 41] width 18 height 17
